Goal: Obtain resource: Download file/media

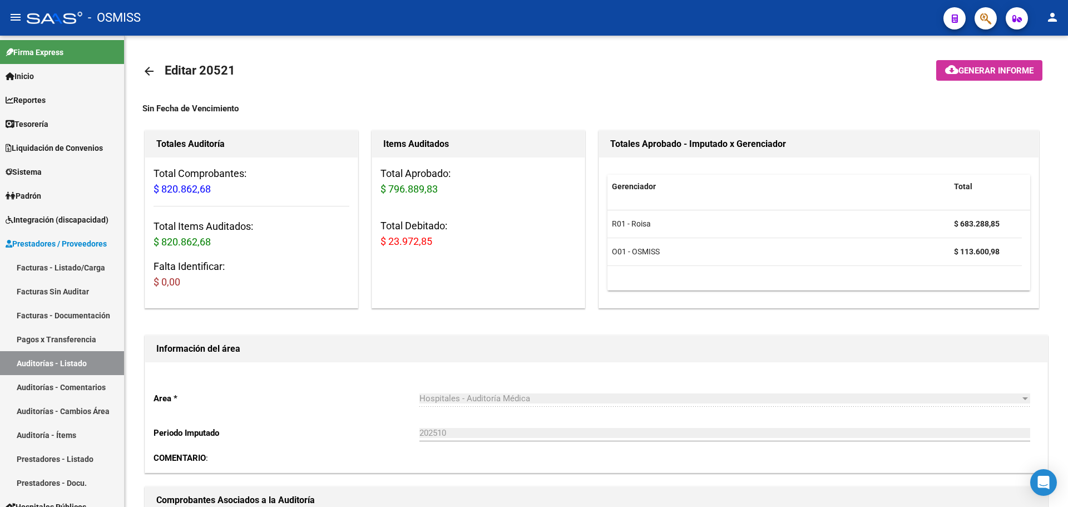
scroll to position [668, 0]
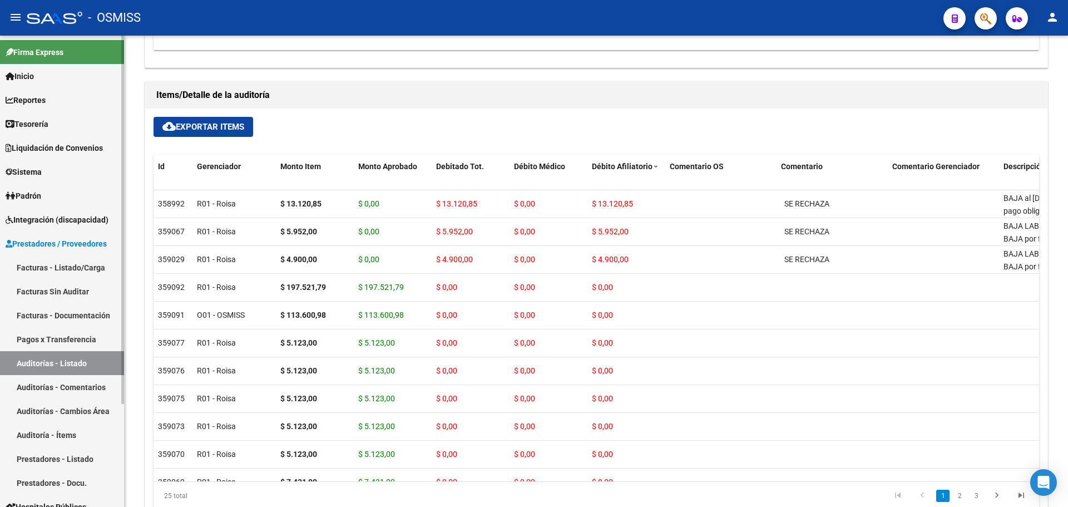
click at [56, 128] on link "Tesorería" at bounding box center [62, 124] width 124 height 24
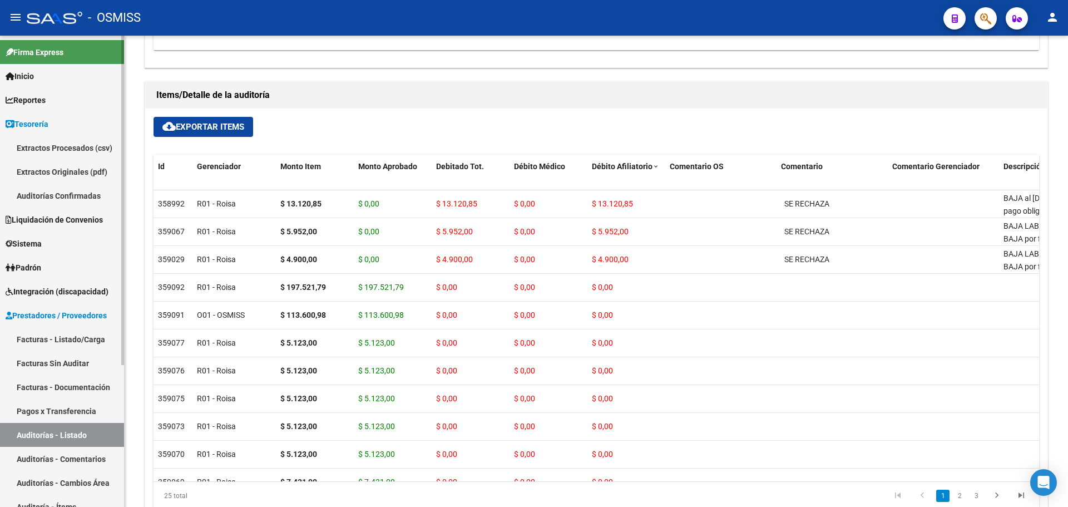
click at [56, 128] on link "Tesorería" at bounding box center [62, 124] width 124 height 24
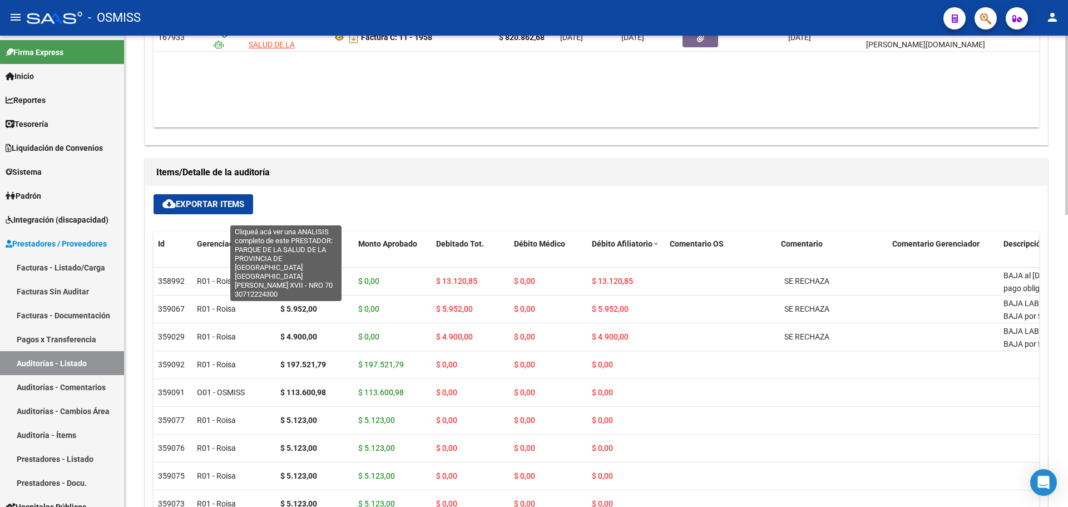
scroll to position [445, 0]
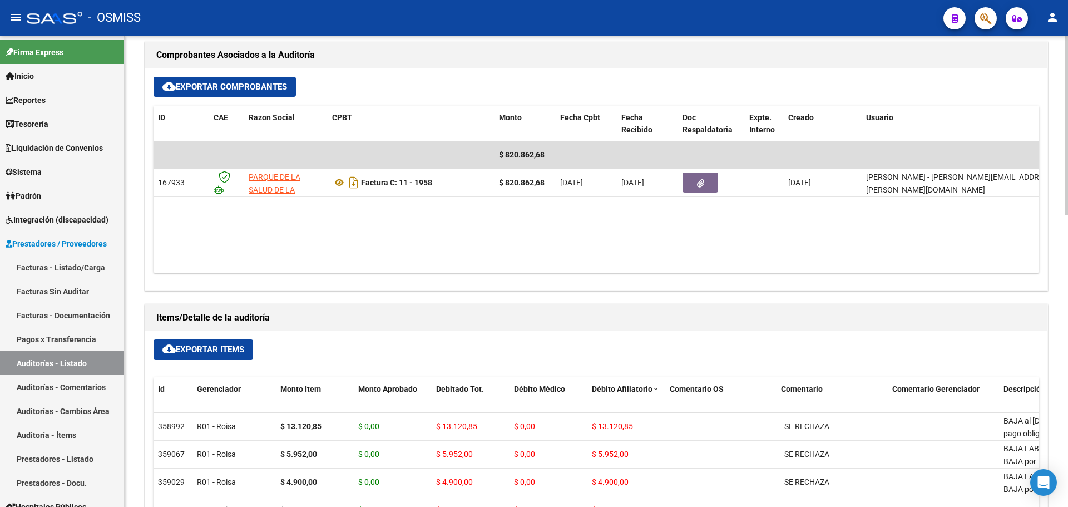
click at [673, 77] on div "cloud_download Exportar Comprobantes" at bounding box center [597, 87] width 886 height 20
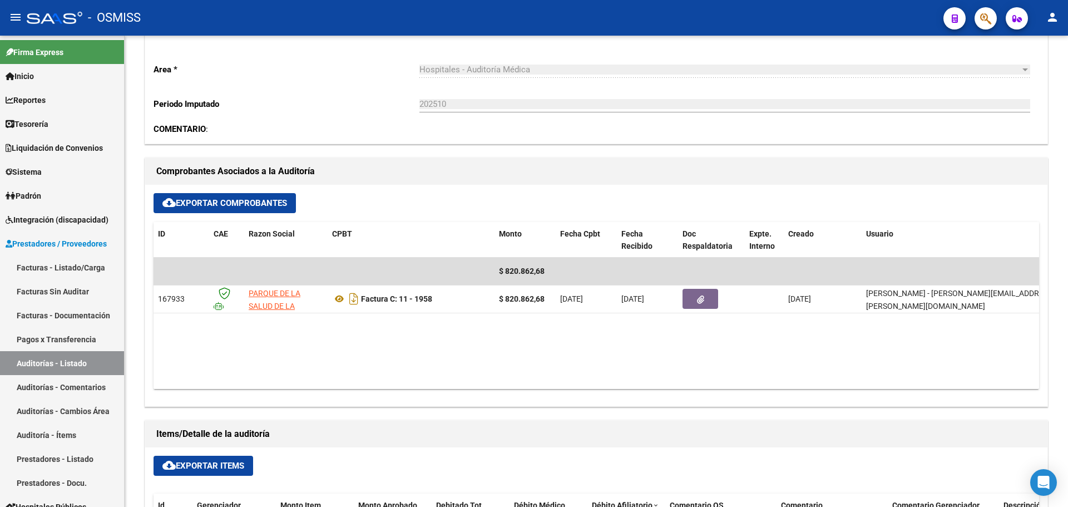
scroll to position [223, 0]
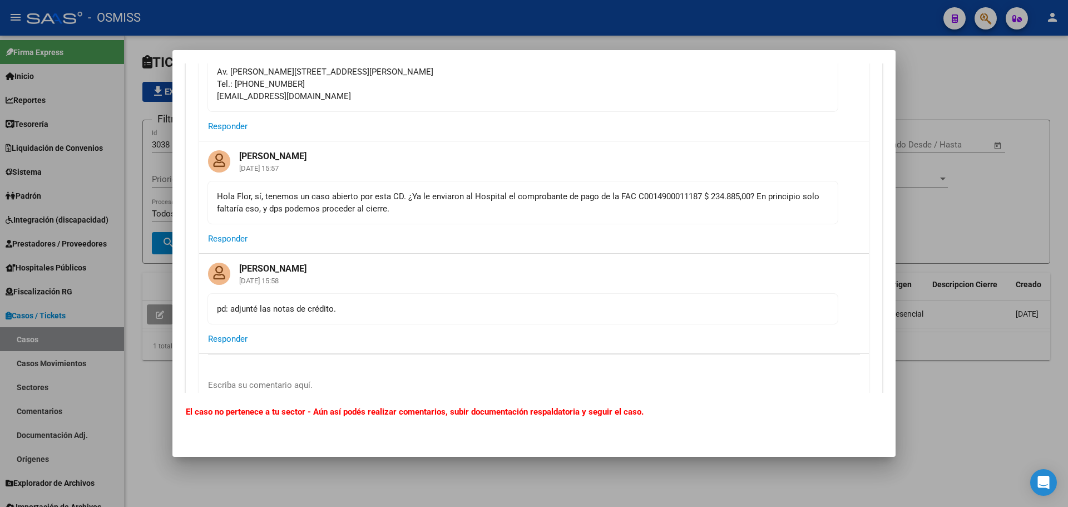
scroll to position [1113, 0]
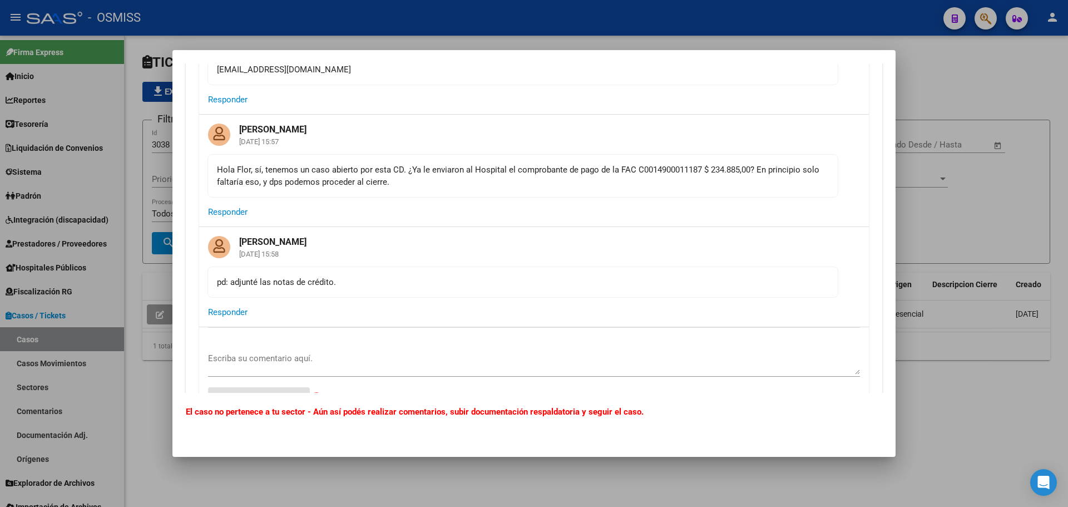
click at [696, 178] on div "Hola Flor, sí, tenemos un caso abierto por esta CD. ¿Ya le enviaron al Hospital…" at bounding box center [523, 176] width 612 height 24
click at [570, 243] on mat-card-header "Fany Bracho 13/10/2025 15:58" at bounding box center [534, 246] width 670 height 39
click at [726, 231] on mat-card-header "Fany Bracho 13/10/2025 15:58" at bounding box center [534, 246] width 670 height 39
click at [314, 344] on div "Escriba su comentario aquí. Enviar comentario help" at bounding box center [534, 371] width 652 height 88
click at [310, 367] on textarea "Escriba su comentario aquí." at bounding box center [534, 363] width 652 height 22
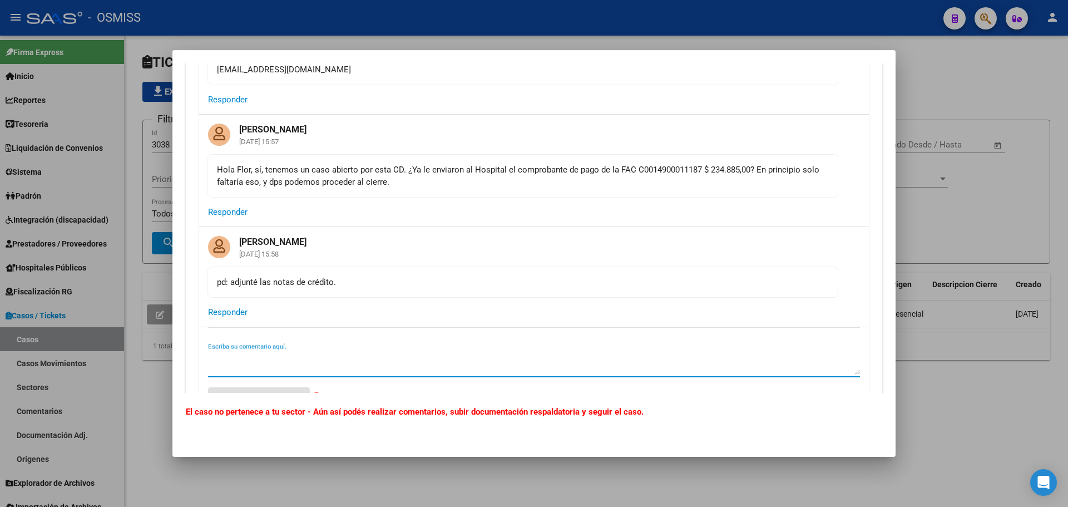
type textarea "h"
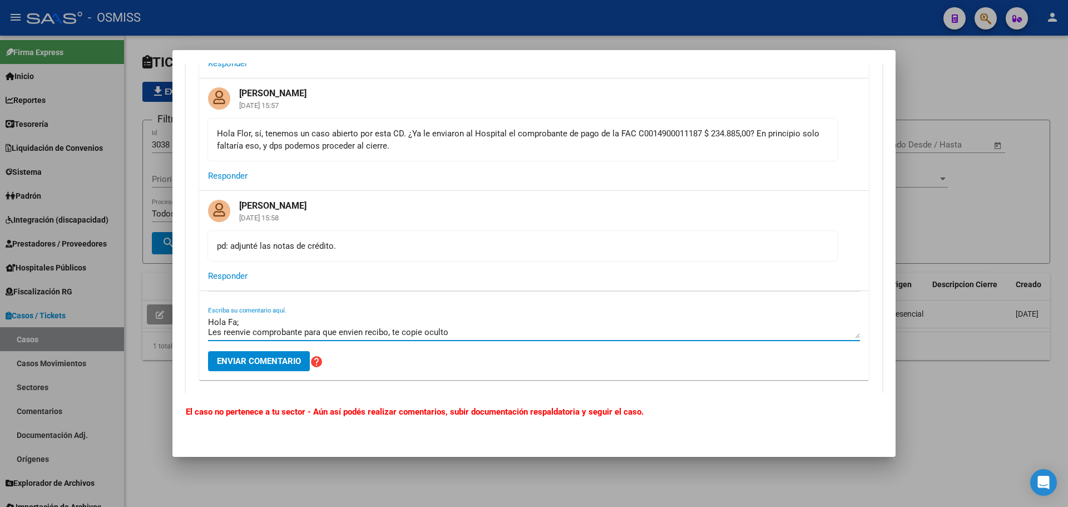
scroll to position [1168, 0]
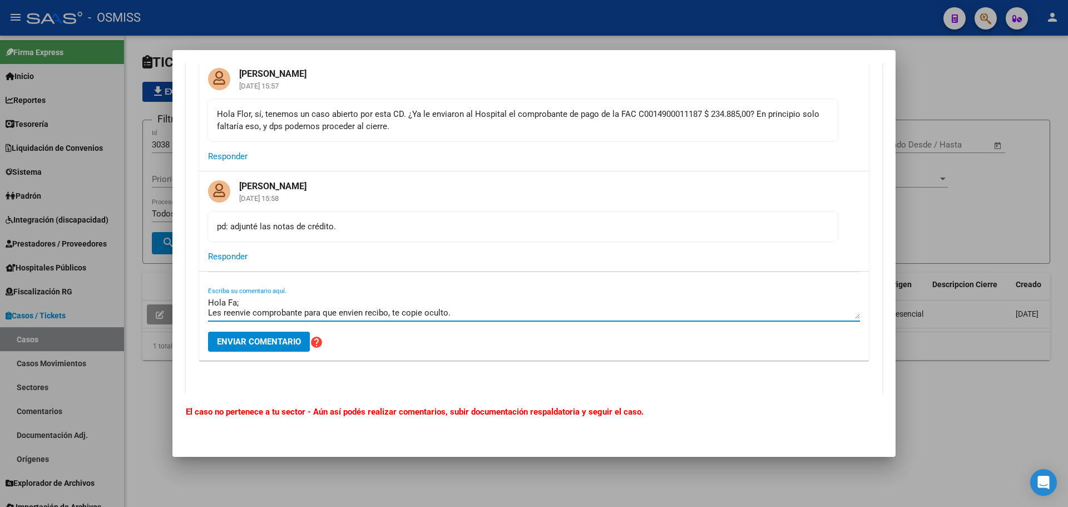
type textarea "Hola Fa; Les reenvie comprobante para que envien recibo, te copie oculto."
click at [274, 346] on span "Enviar comentario" at bounding box center [259, 342] width 84 height 10
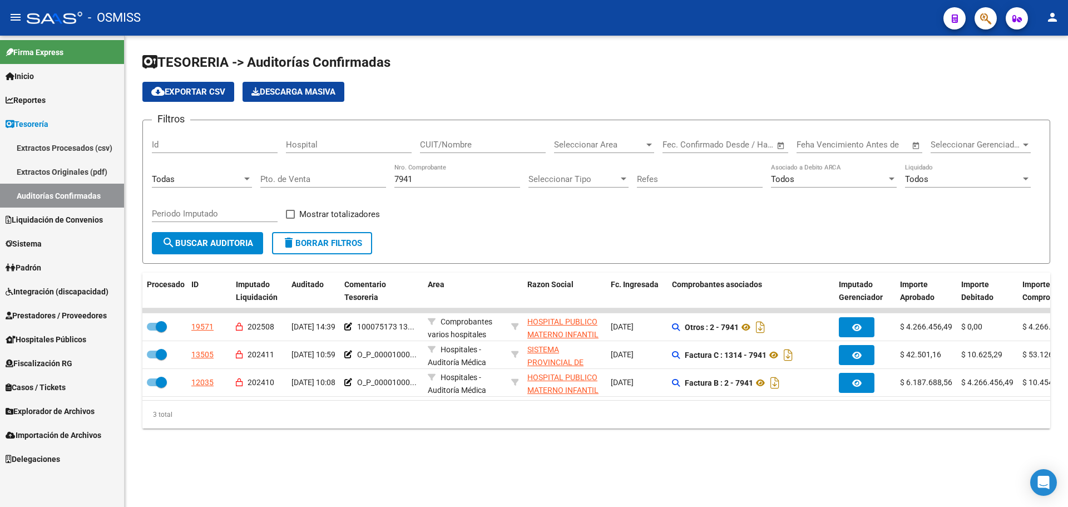
click at [416, 207] on div "Filtros Id Hospital CUIT/Nombre Seleccionar Area Seleccionar Area Fecha inicio …" at bounding box center [596, 180] width 889 height 103
click at [989, 15] on icon "button" at bounding box center [985, 18] width 11 height 13
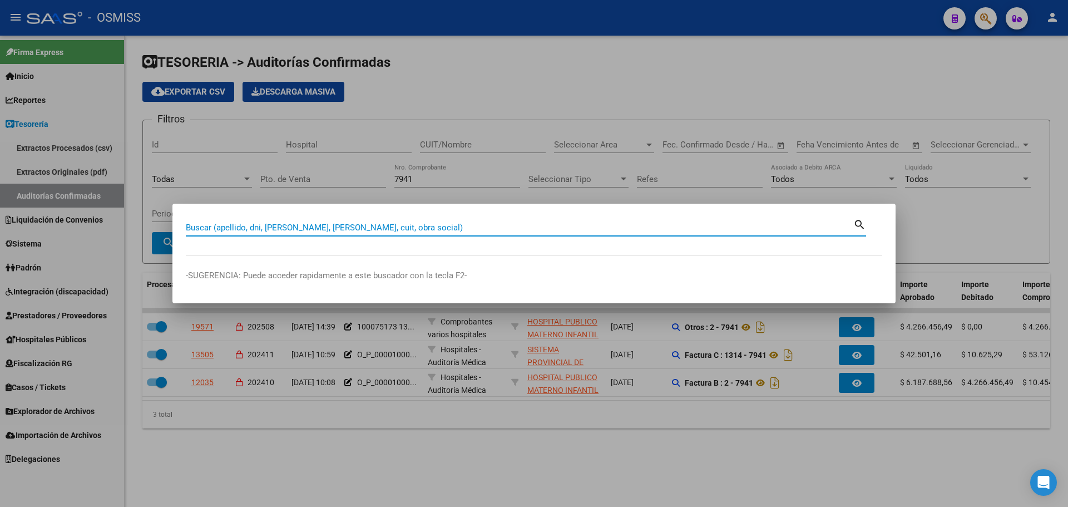
paste input "5 - 2566037"
type input "5 - 2566037"
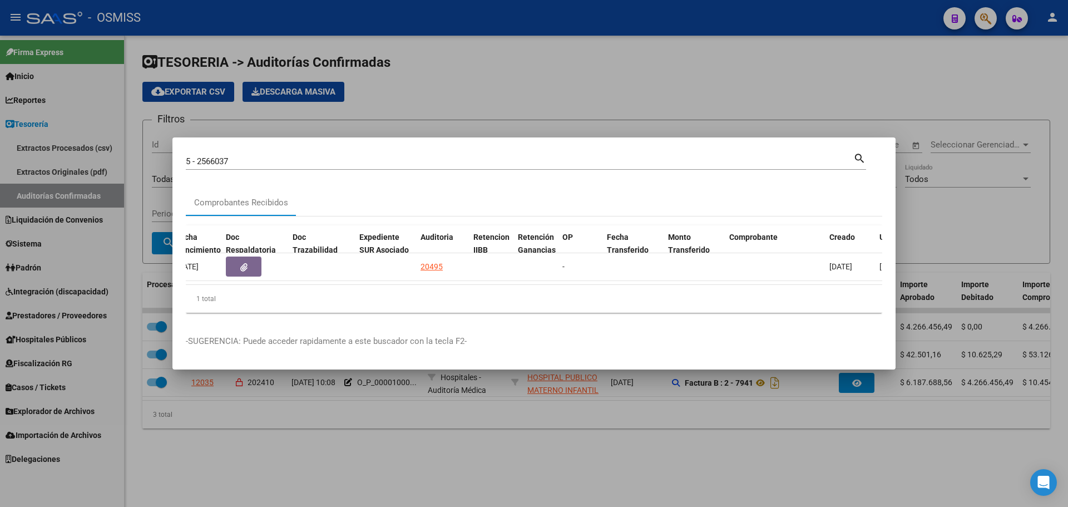
scroll to position [0, 632]
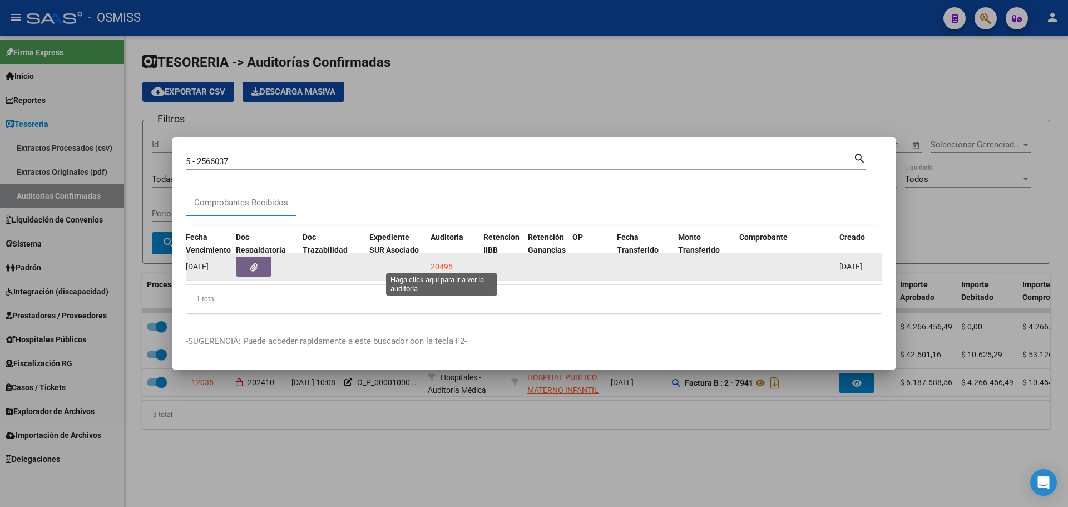
click at [439, 260] on div "20495" at bounding box center [442, 266] width 22 height 13
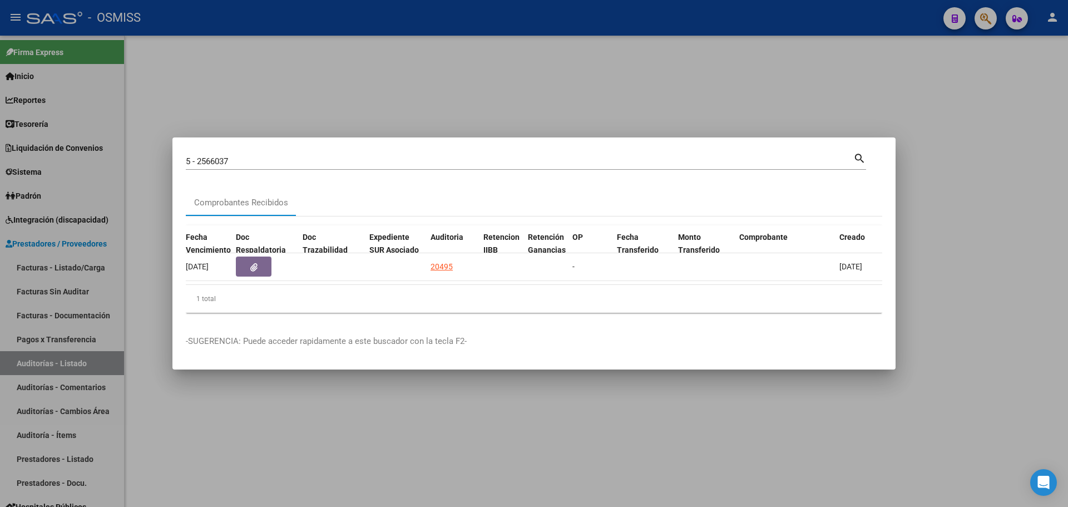
click at [449, 82] on div at bounding box center [534, 253] width 1068 height 507
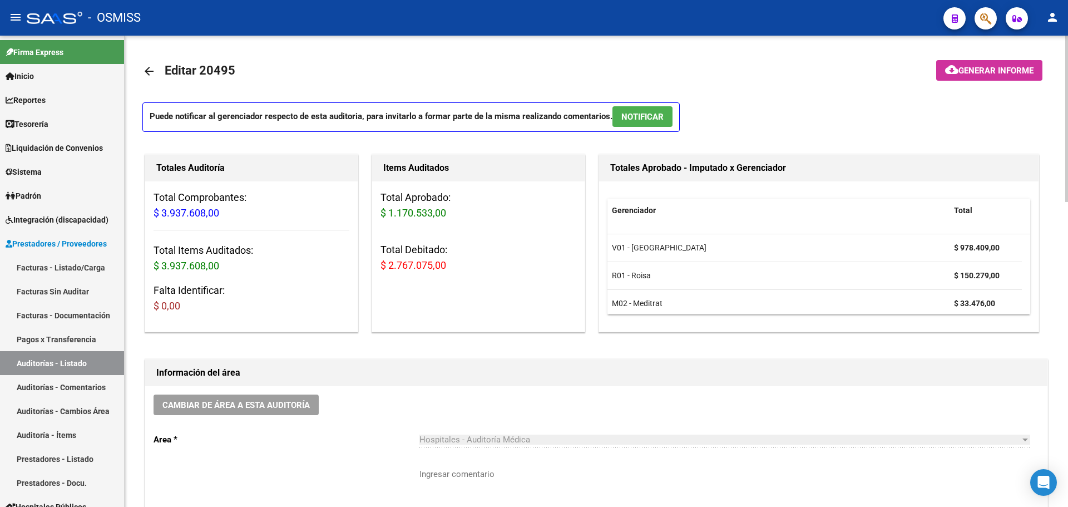
click at [946, 67] on mat-icon "cloud_download" at bounding box center [951, 69] width 13 height 13
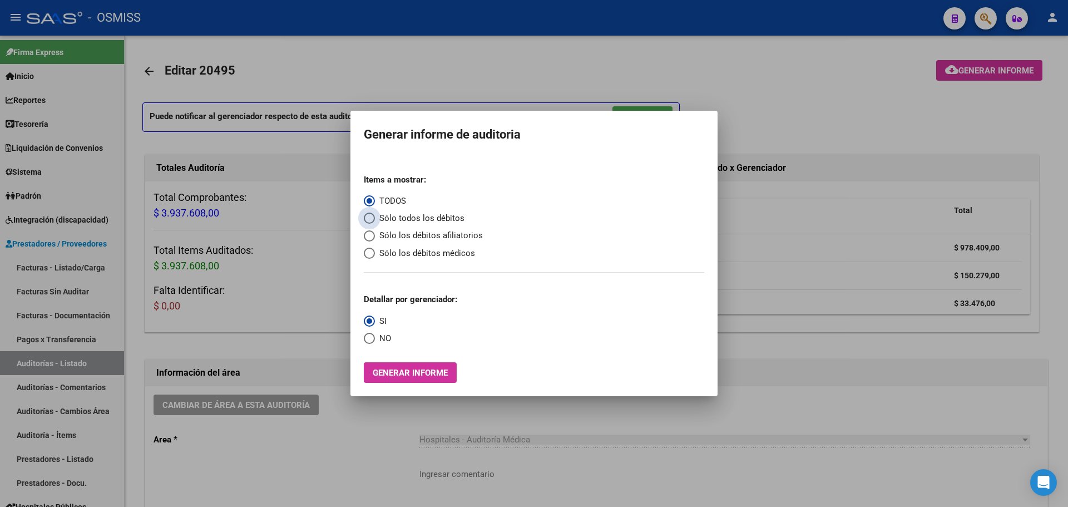
click at [436, 215] on span "Sólo todos los débitos" at bounding box center [420, 218] width 90 height 13
click at [375, 215] on input "Sólo todos los débitos" at bounding box center [369, 218] width 11 height 11
radio input "true"
click at [384, 336] on span "NO" at bounding box center [383, 338] width 16 height 13
click at [375, 336] on input "NO" at bounding box center [369, 338] width 11 height 11
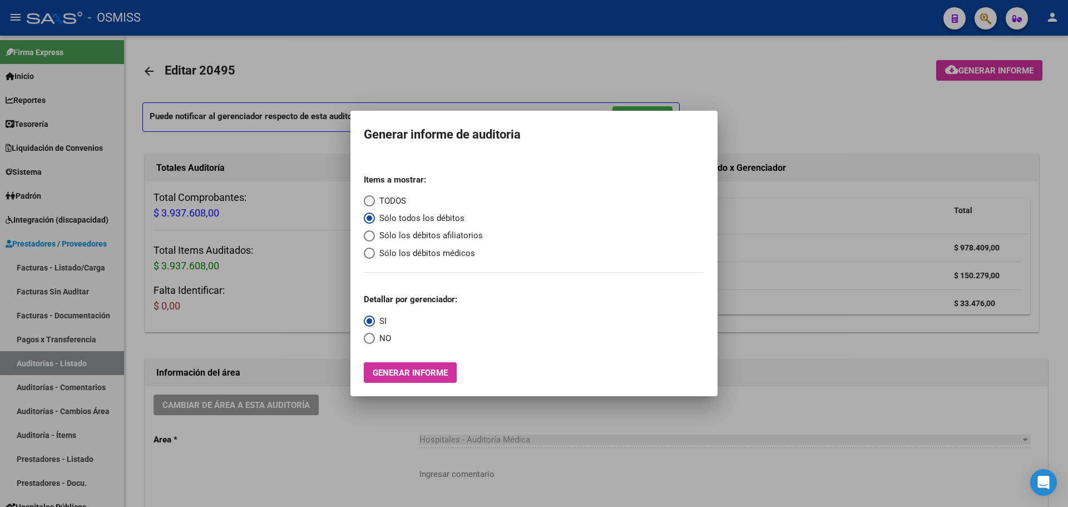
radio input "true"
click at [396, 375] on span "Generar informe" at bounding box center [410, 373] width 75 height 10
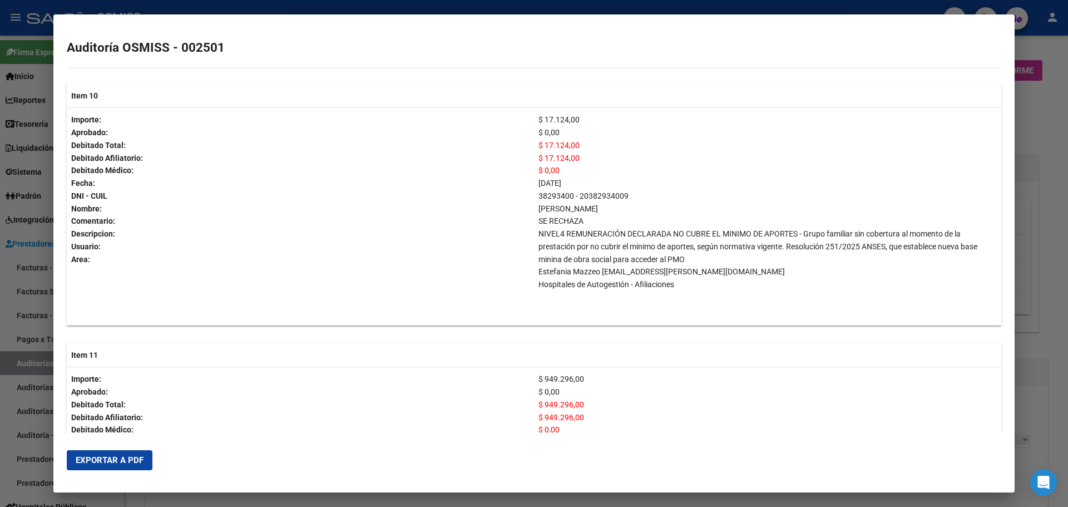
scroll to position [2782, 0]
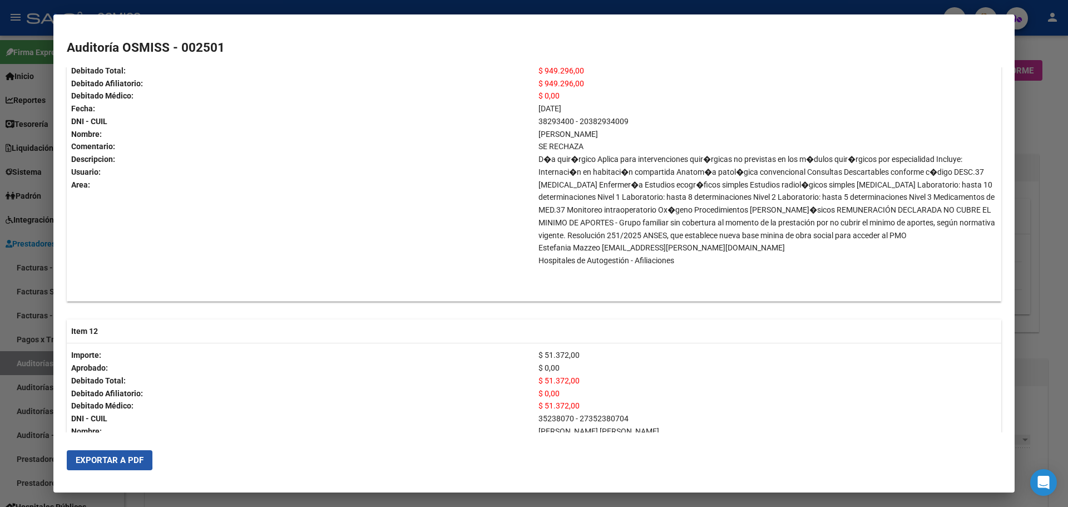
click at [86, 458] on span "Exportar a PDF" at bounding box center [110, 460] width 68 height 10
click at [0, 179] on div at bounding box center [534, 253] width 1068 height 507
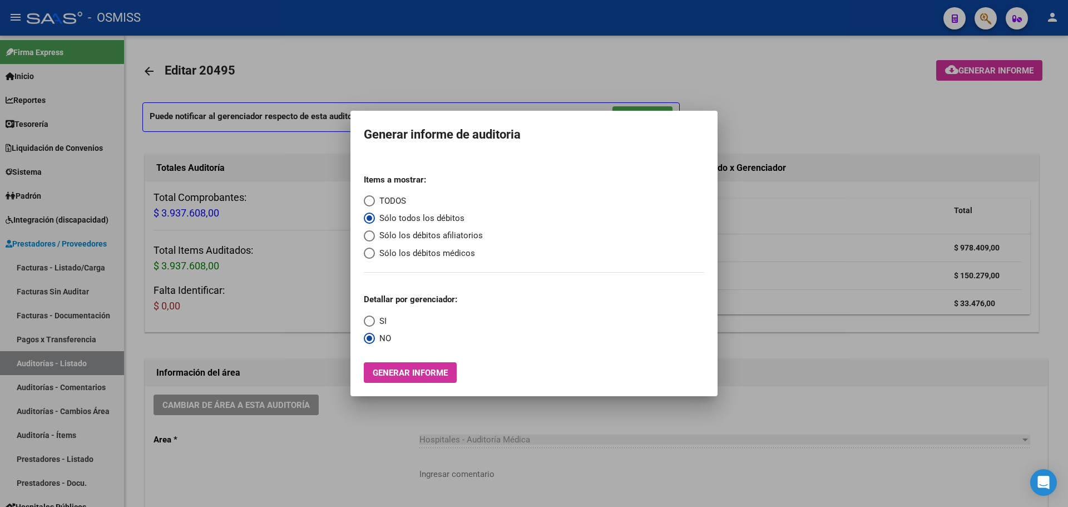
click at [87, 82] on div at bounding box center [534, 253] width 1068 height 507
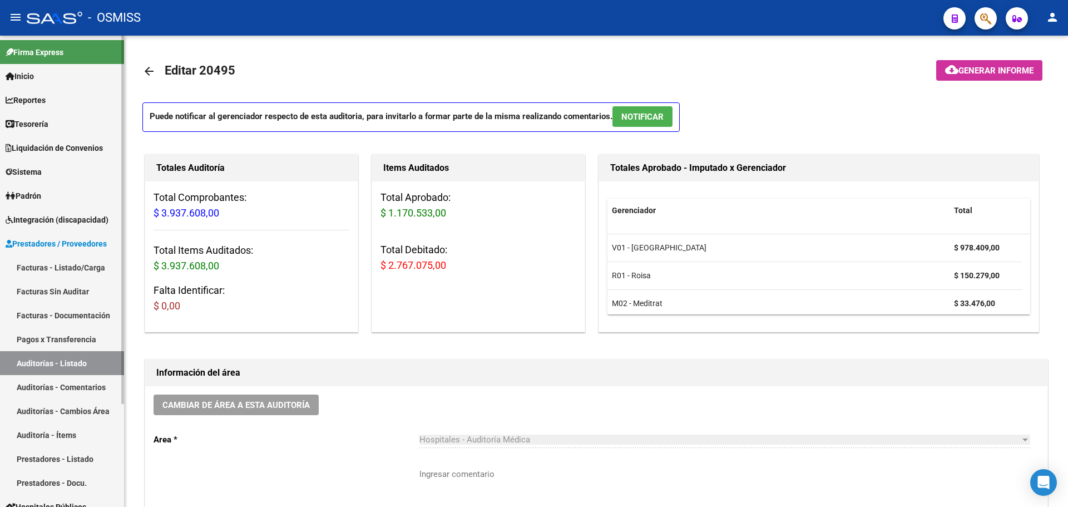
click at [56, 123] on link "Tesorería" at bounding box center [62, 124] width 124 height 24
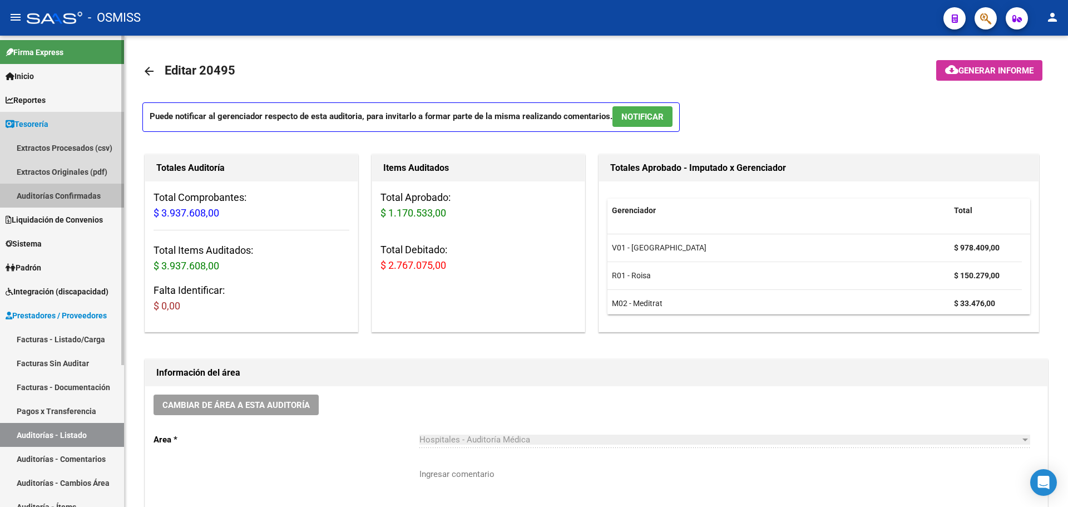
click at [51, 200] on link "Auditorías Confirmadas" at bounding box center [62, 196] width 124 height 24
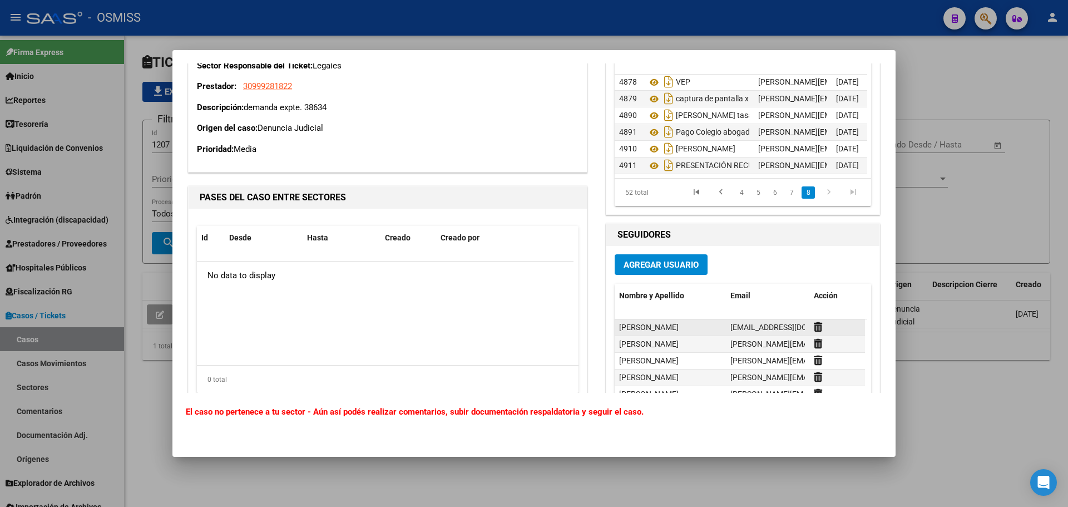
scroll to position [2814, 0]
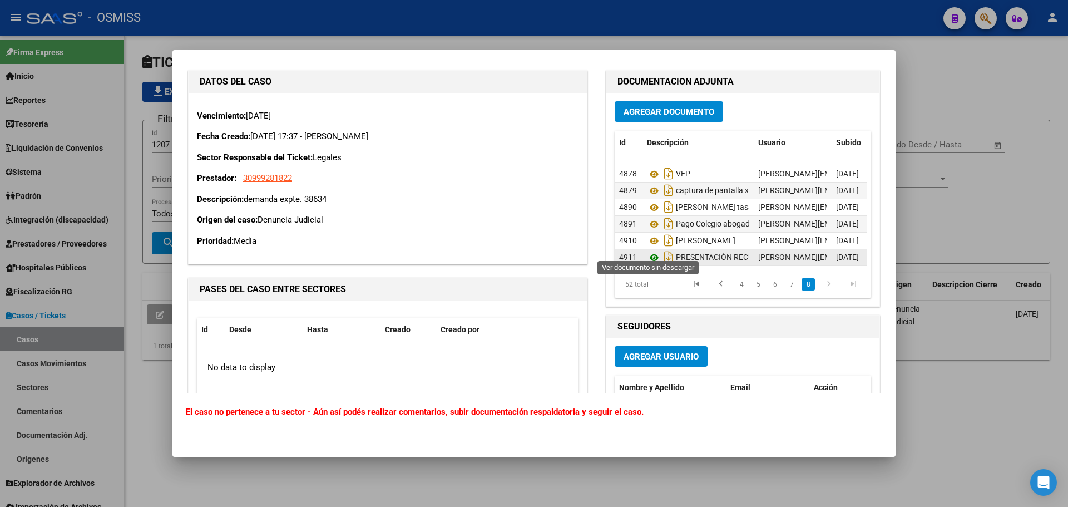
click at [647, 251] on icon at bounding box center [654, 257] width 14 height 13
click at [650, 234] on icon at bounding box center [654, 240] width 14 height 13
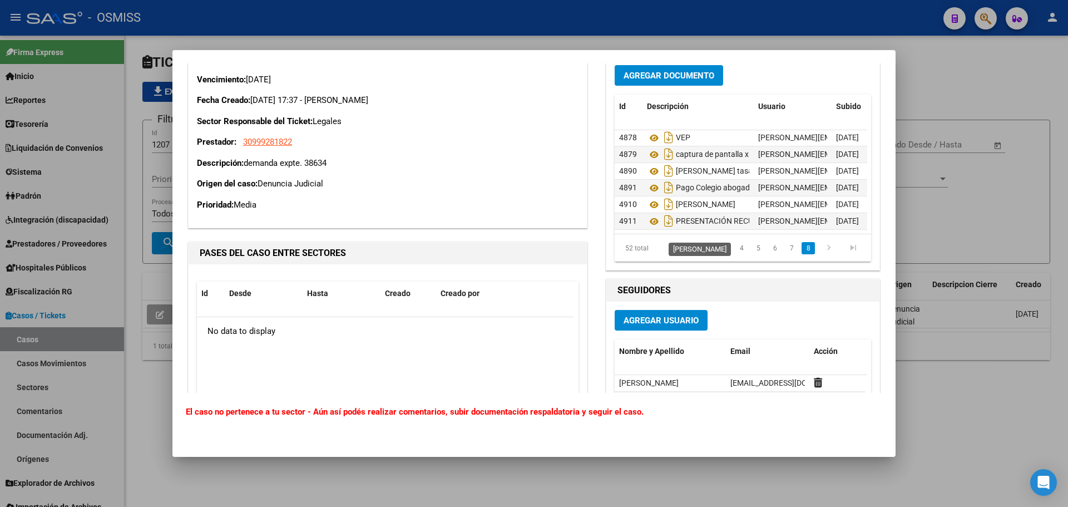
scroll to position [2870, 0]
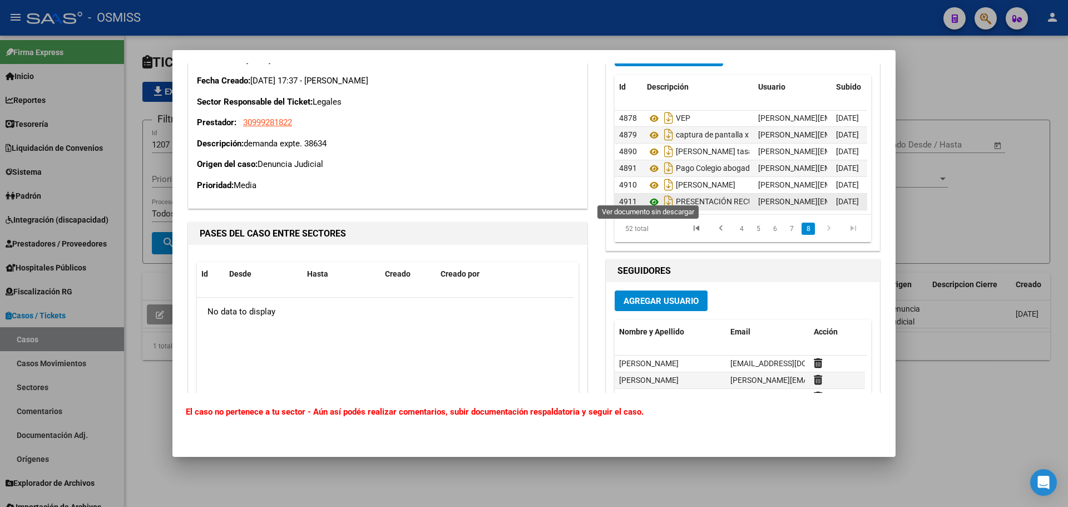
click at [648, 195] on icon at bounding box center [654, 201] width 14 height 13
click at [1068, 105] on div at bounding box center [534, 253] width 1068 height 507
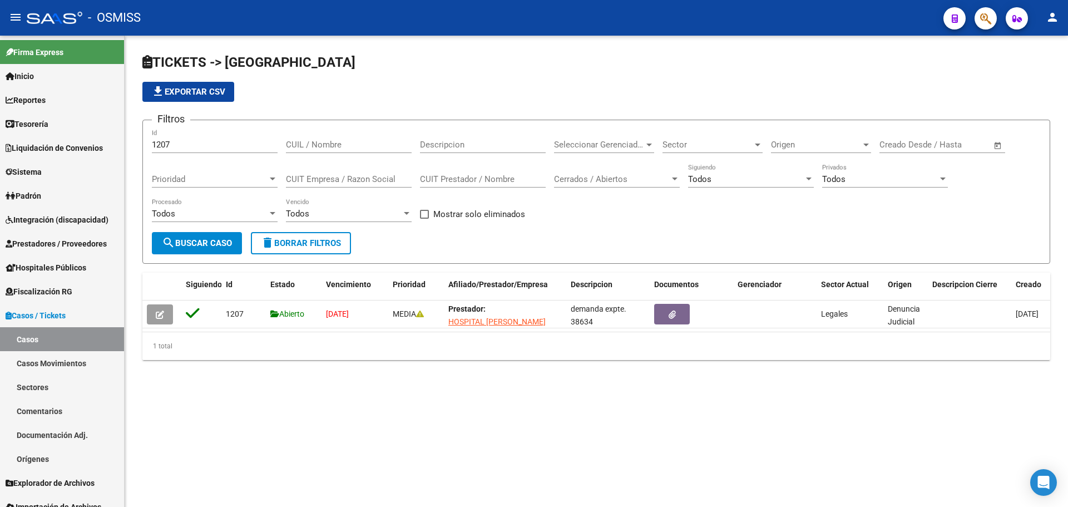
drag, startPoint x: 434, startPoint y: 93, endPoint x: 98, endPoint y: 1, distance: 347.8
click at [429, 93] on div "file_download Exportar CSV" at bounding box center [596, 92] width 908 height 20
